Goal: Navigation & Orientation: Understand site structure

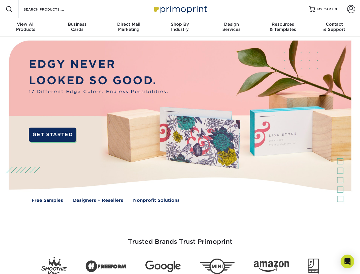
click at [180, 137] on img at bounding box center [180, 125] width 356 height 178
click at [9, 9] on span at bounding box center [9, 9] width 7 height 7
click at [351, 9] on span at bounding box center [351, 9] width 8 height 8
click at [26, 27] on div "View All Products" at bounding box center [25, 27] width 51 height 10
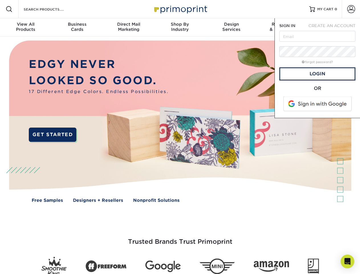
click at [77, 27] on div "Business Cards" at bounding box center [76, 27] width 51 height 10
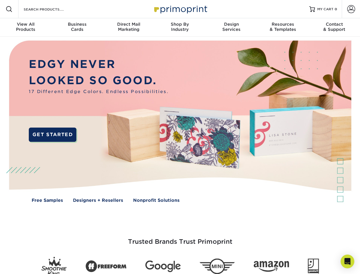
click at [129, 27] on div "Direct Mail Marketing" at bounding box center [128, 27] width 51 height 10
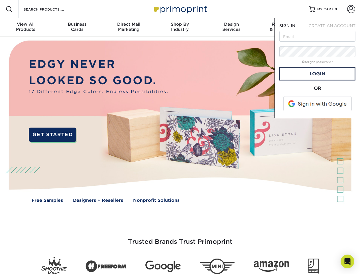
click at [180, 27] on div "Shop By Industry" at bounding box center [179, 27] width 51 height 10
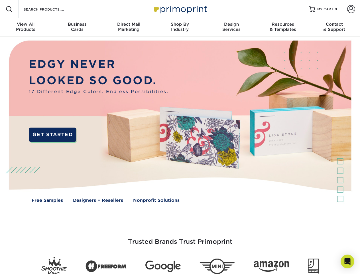
click at [231, 27] on div "Design Services" at bounding box center [231, 27] width 51 height 10
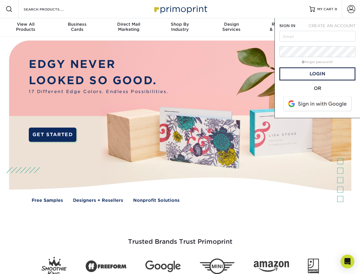
click at [283, 27] on span "SIGN IN" at bounding box center [287, 25] width 16 height 5
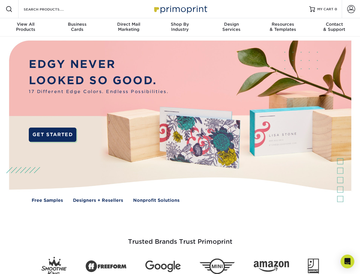
click at [334, 27] on div "Contact & Support" at bounding box center [334, 27] width 51 height 10
